Goal: Navigation & Orientation: Find specific page/section

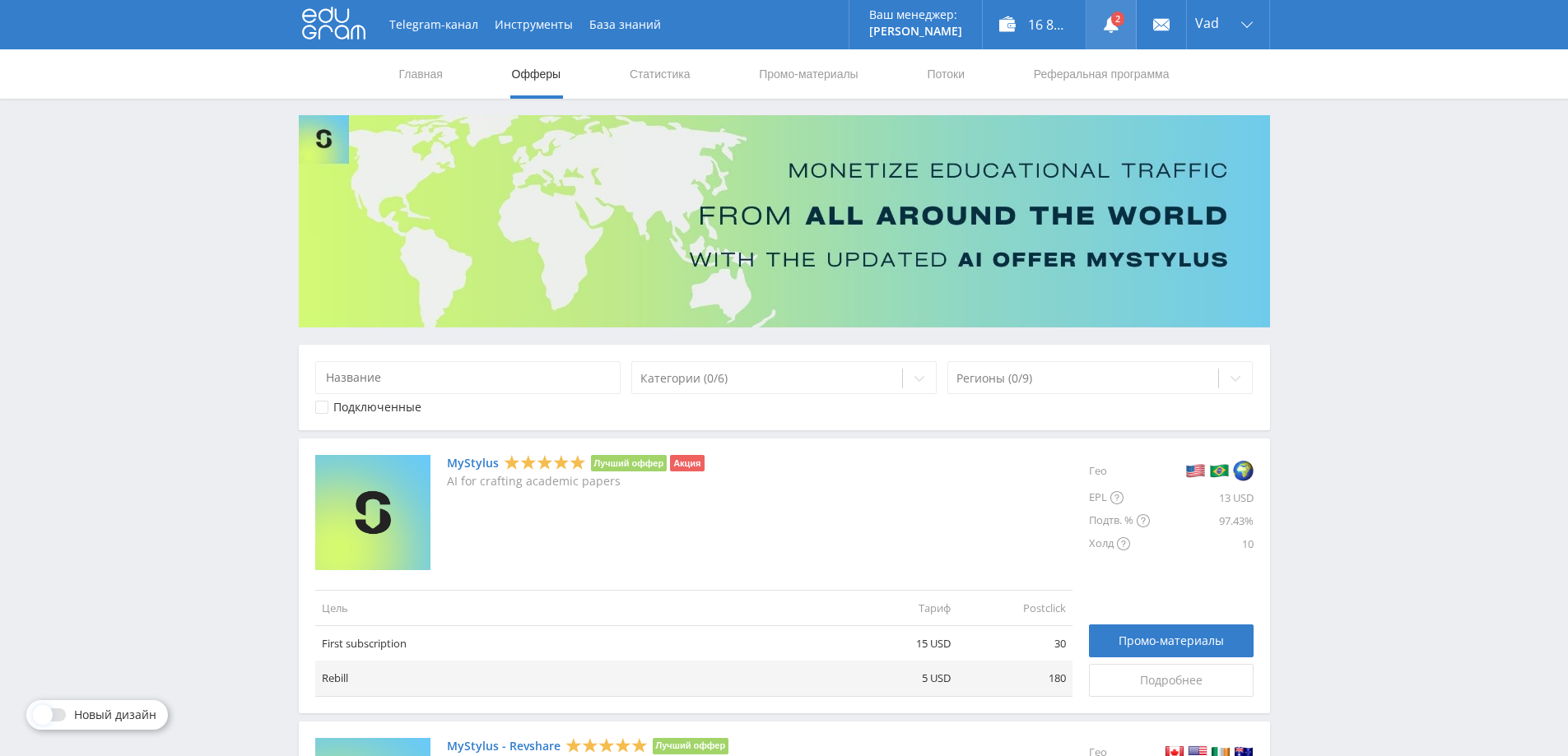
click at [1103, 14] on link at bounding box center [1111, 24] width 49 height 49
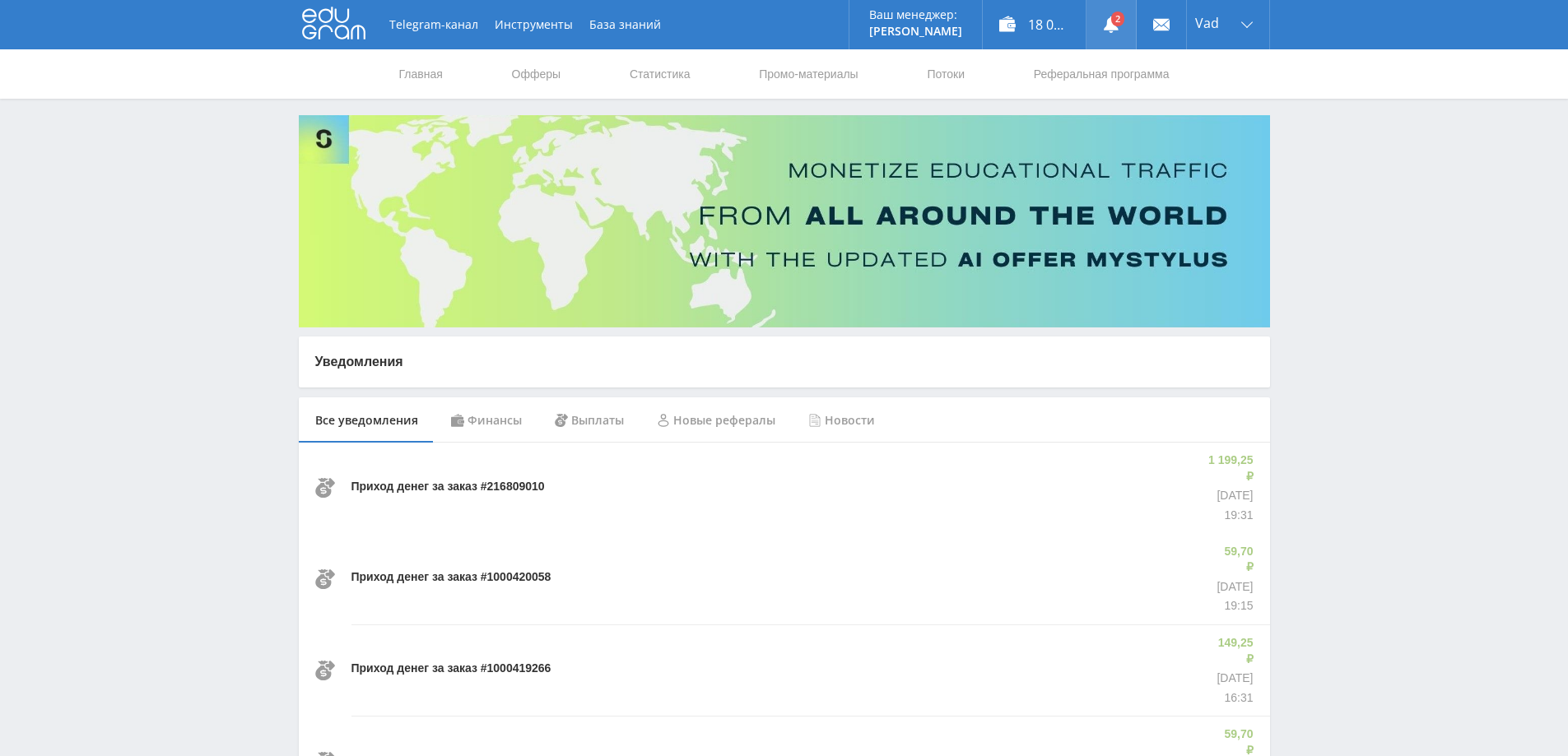
click at [1107, 24] on use at bounding box center [1111, 24] width 14 height 16
click at [659, 75] on link "Статистика" at bounding box center [660, 73] width 65 height 49
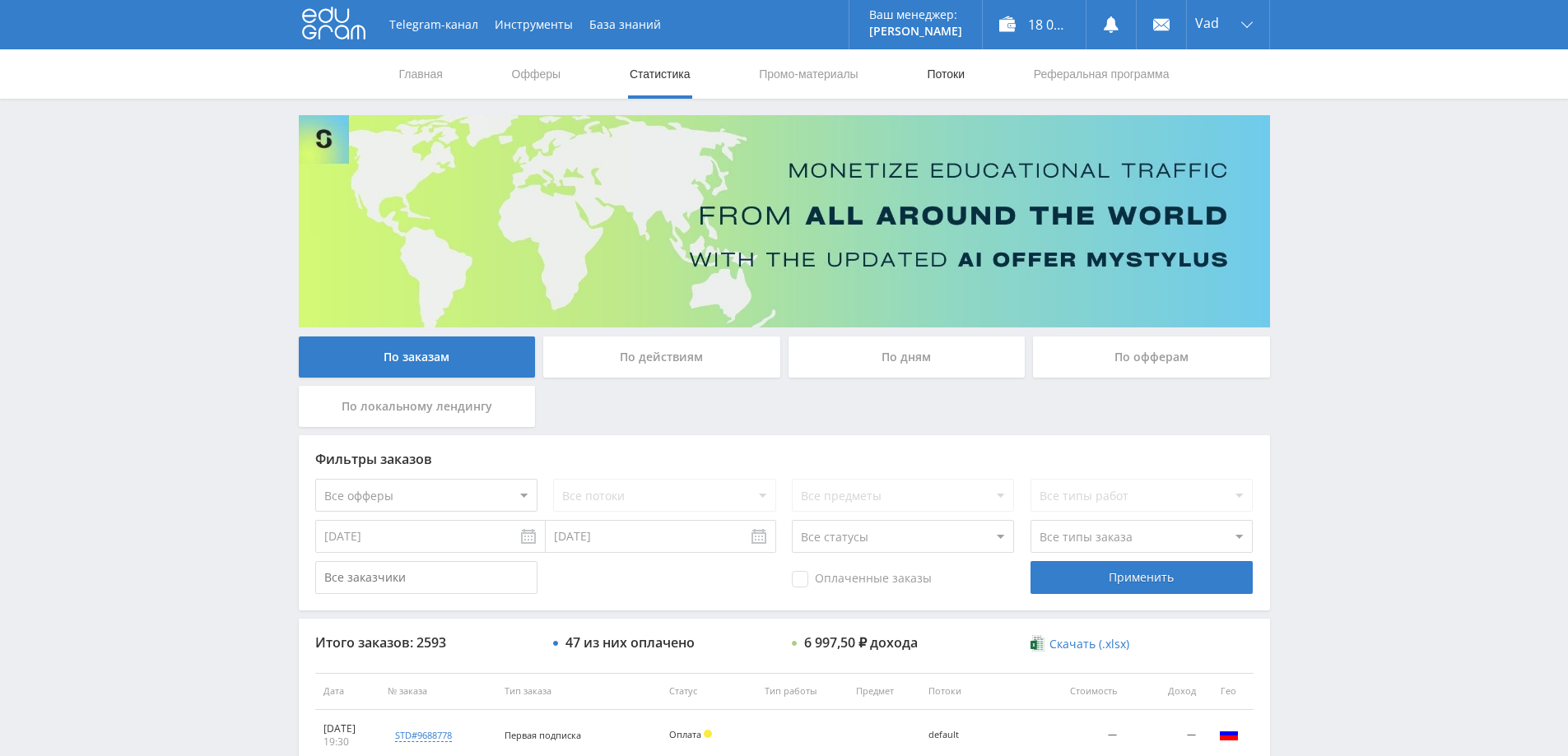
click at [935, 71] on link "Потоки" at bounding box center [946, 73] width 41 height 49
